Goal: Navigation & Orientation: Understand site structure

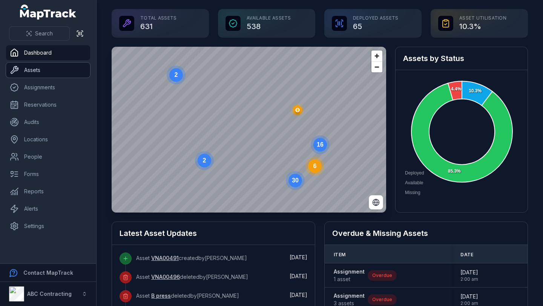
click at [45, 75] on link "Assets" at bounding box center [48, 70] width 84 height 15
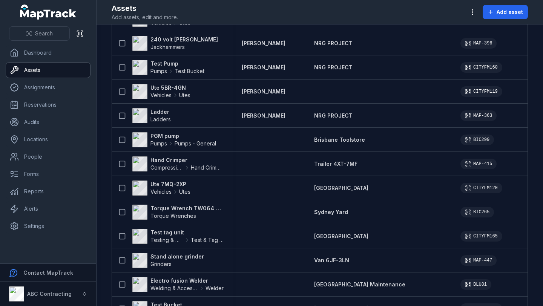
scroll to position [651, 0]
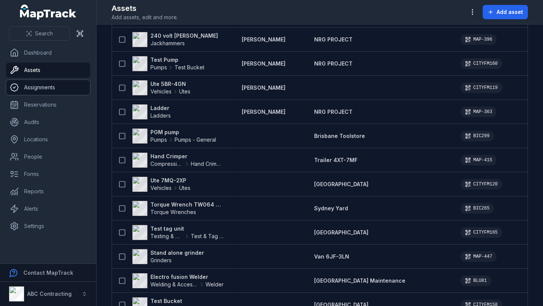
click at [43, 87] on link "Assignments" at bounding box center [48, 87] width 84 height 15
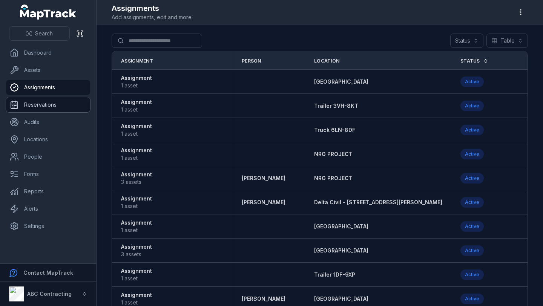
click at [60, 105] on link "Reservations" at bounding box center [48, 104] width 84 height 15
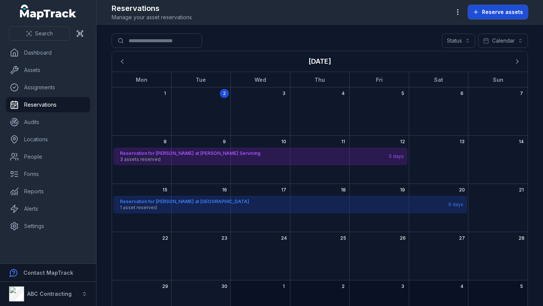
click at [514, 12] on span "Reserve assets" at bounding box center [502, 12] width 41 height 8
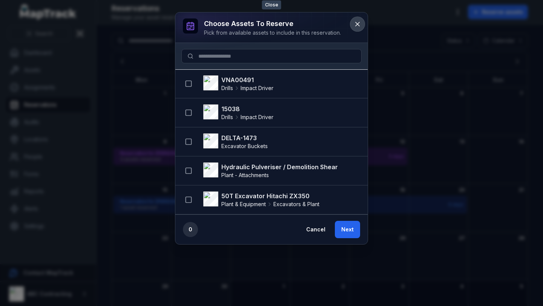
click at [358, 26] on icon at bounding box center [358, 24] width 8 height 8
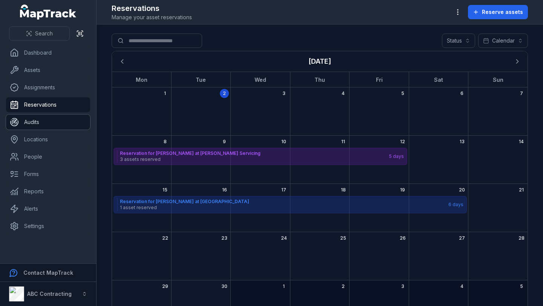
click at [43, 125] on link "Audits" at bounding box center [48, 122] width 84 height 15
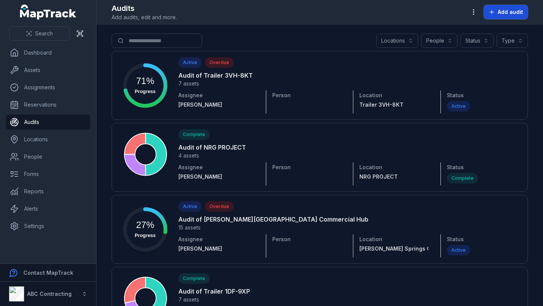
click at [519, 16] on button "Add audit" at bounding box center [506, 12] width 44 height 14
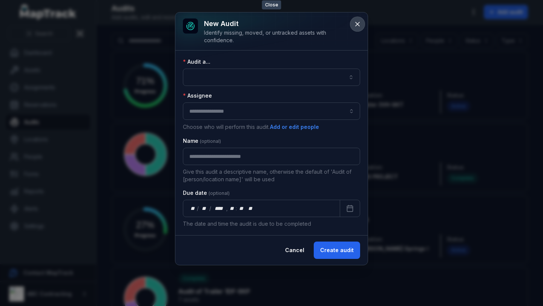
click at [355, 28] on button at bounding box center [357, 24] width 14 height 14
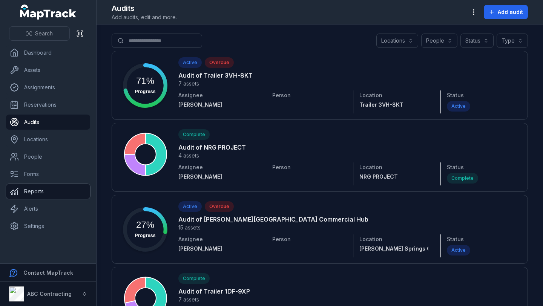
click at [32, 191] on link "Reports" at bounding box center [48, 191] width 84 height 15
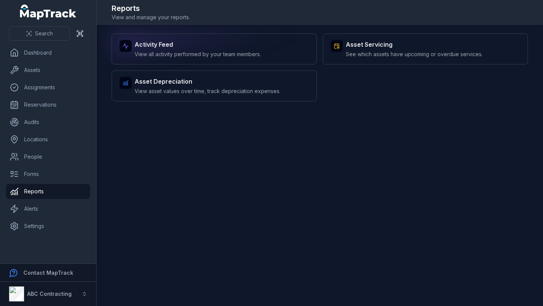
click at [204, 51] on span "View all activity performed by your team members." at bounding box center [198, 55] width 126 height 8
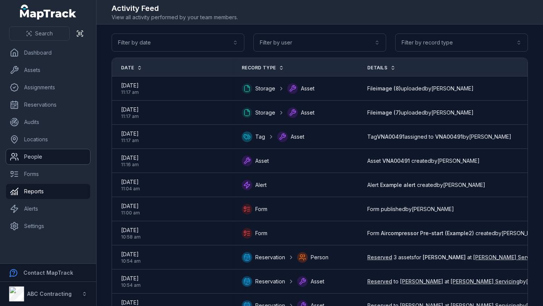
click at [36, 164] on link "People" at bounding box center [48, 156] width 84 height 15
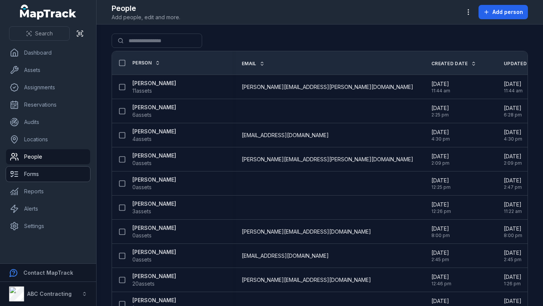
click at [36, 175] on link "Forms" at bounding box center [48, 174] width 84 height 15
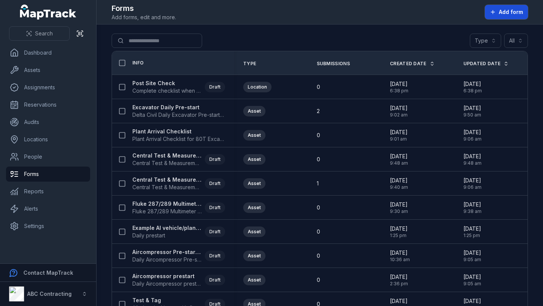
click at [497, 8] on button "Add form" at bounding box center [506, 12] width 43 height 14
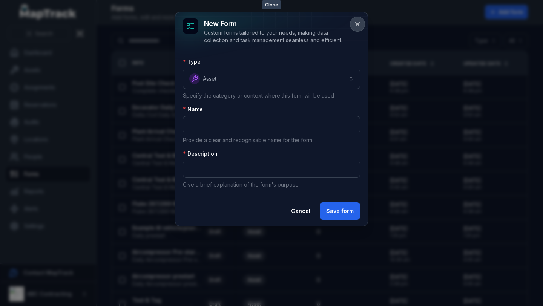
click at [358, 23] on icon at bounding box center [358, 24] width 4 height 4
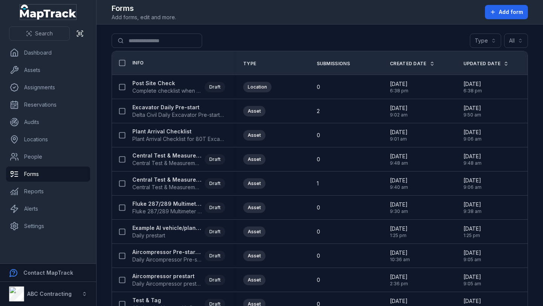
click at [63, 14] on icon "MapTrack" at bounding box center [53, 14] width 46 height 10
